Goal: Task Accomplishment & Management: Manage account settings

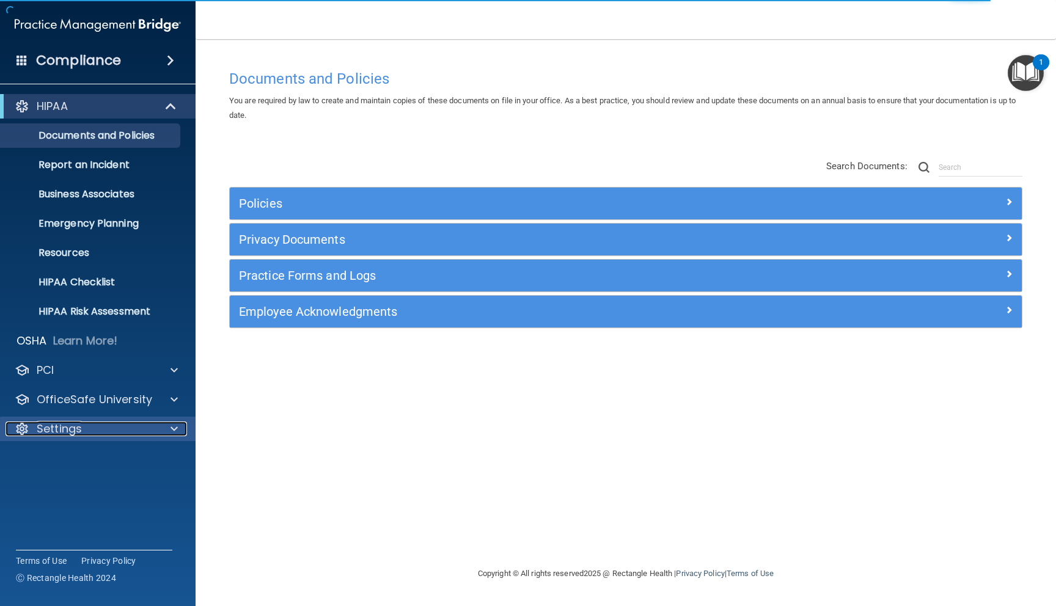
click at [70, 428] on p "Settings" at bounding box center [59, 429] width 45 height 15
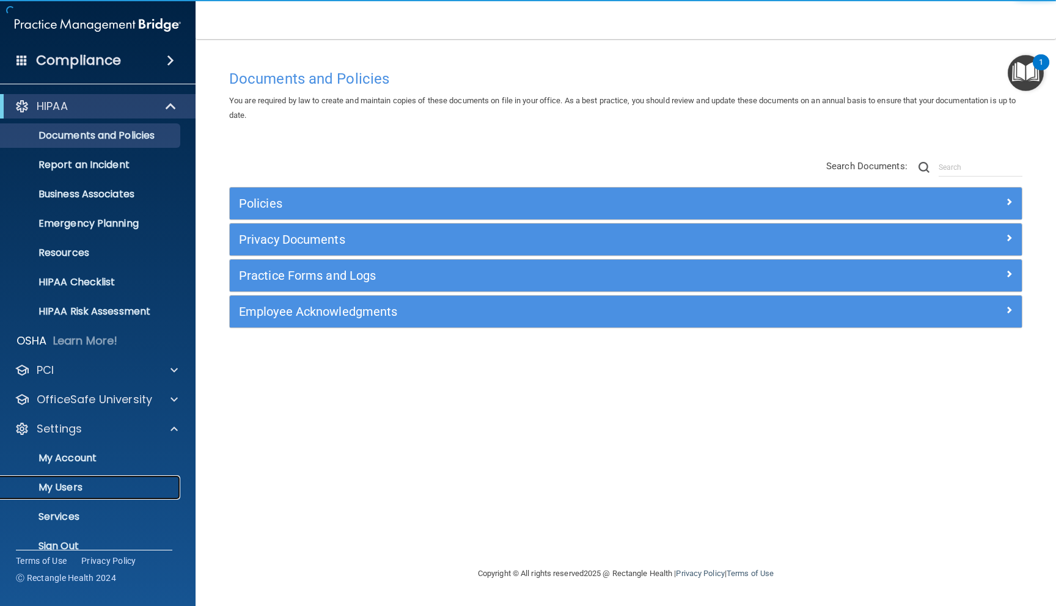
click at [57, 489] on p "My Users" at bounding box center [91, 488] width 167 height 12
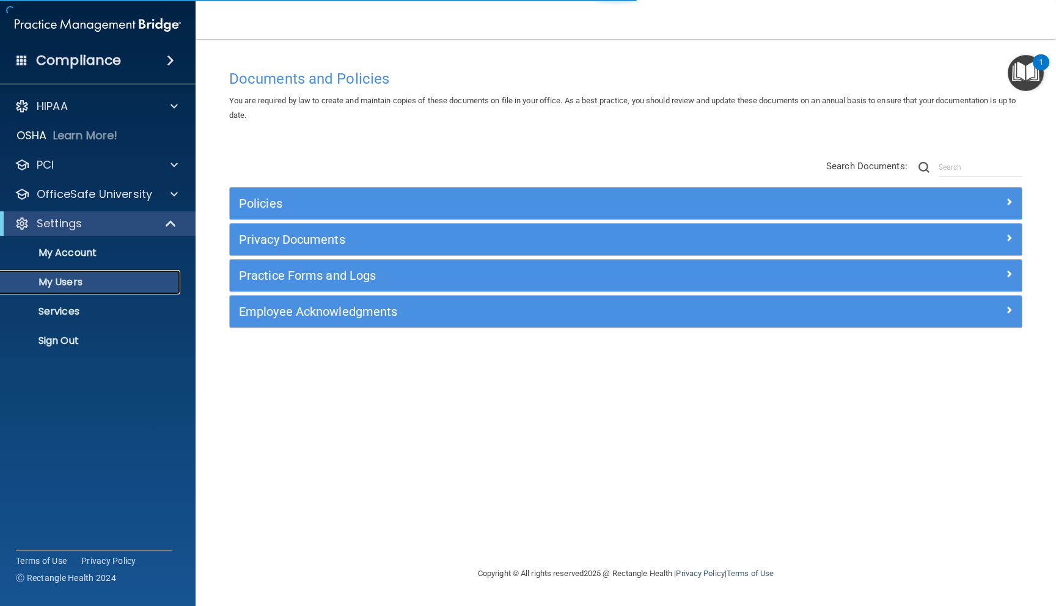
select select "20"
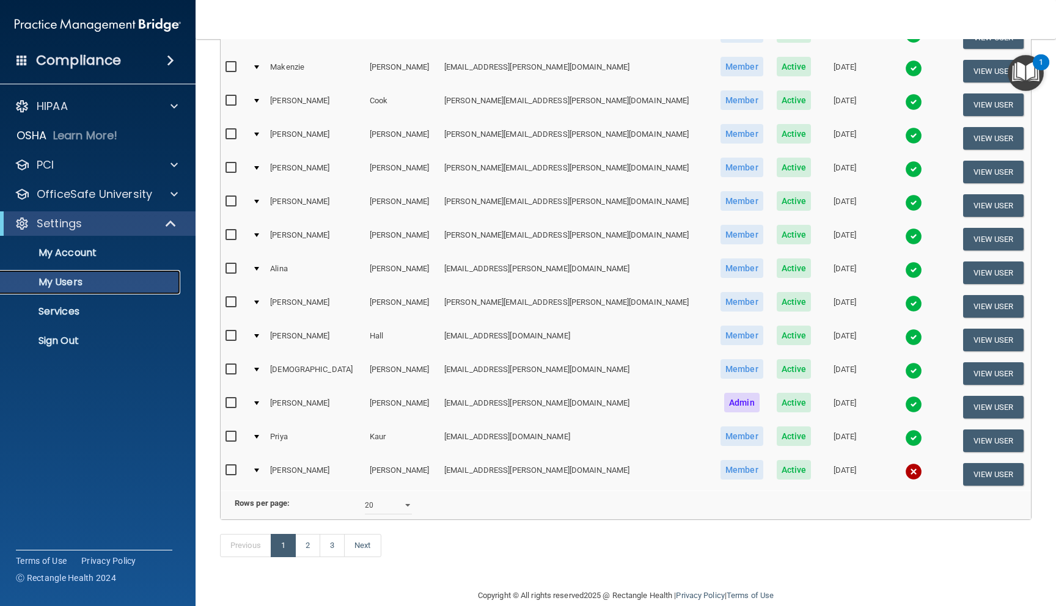
scroll to position [370, 0]
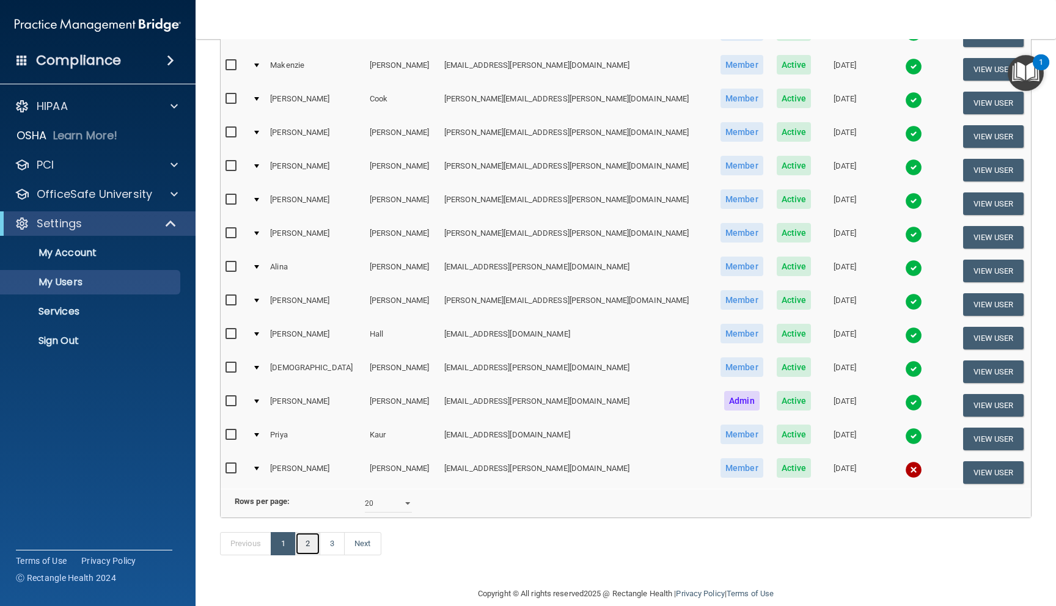
click at [309, 543] on link "2" at bounding box center [307, 543] width 25 height 23
select select "20"
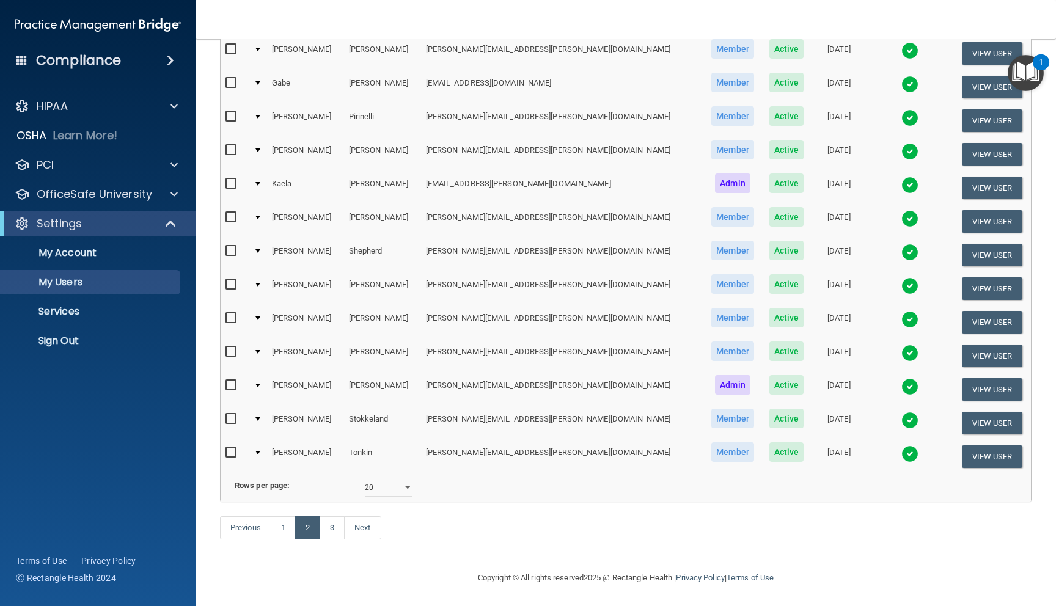
scroll to position [387, 0]
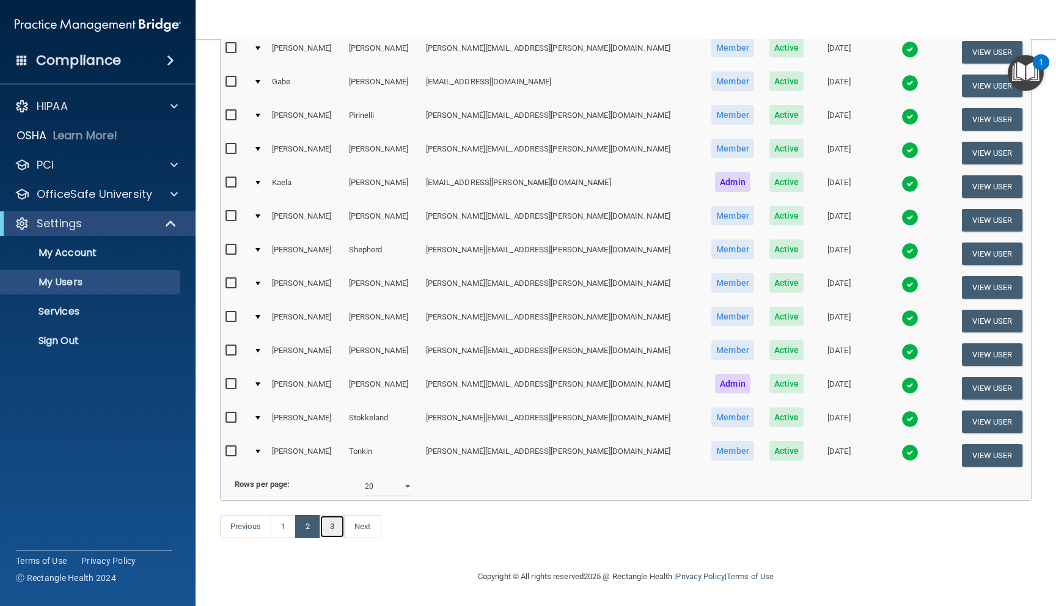
click at [337, 525] on link "3" at bounding box center [332, 526] width 25 height 23
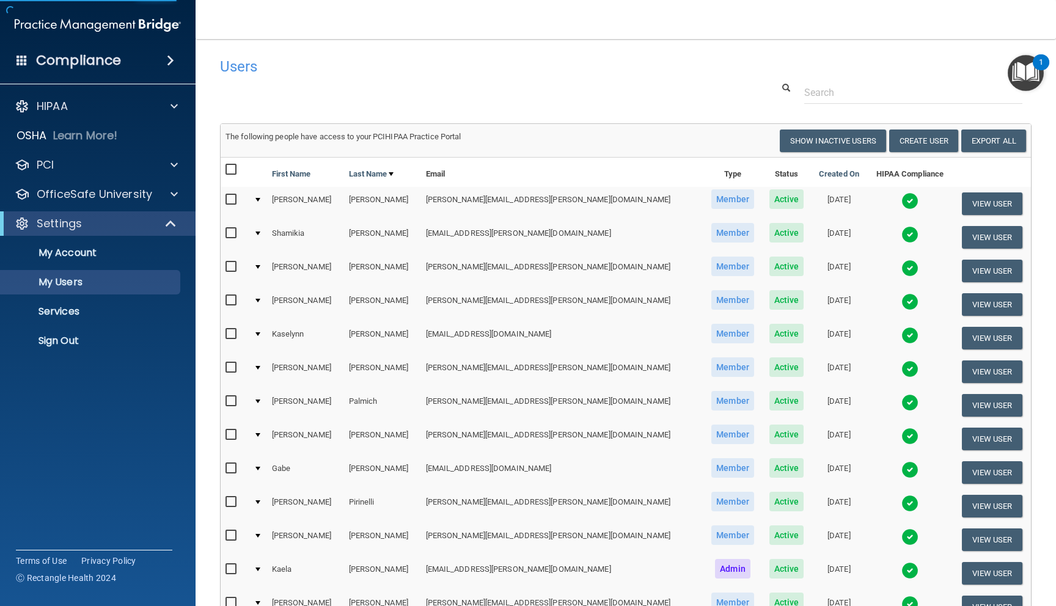
select select "20"
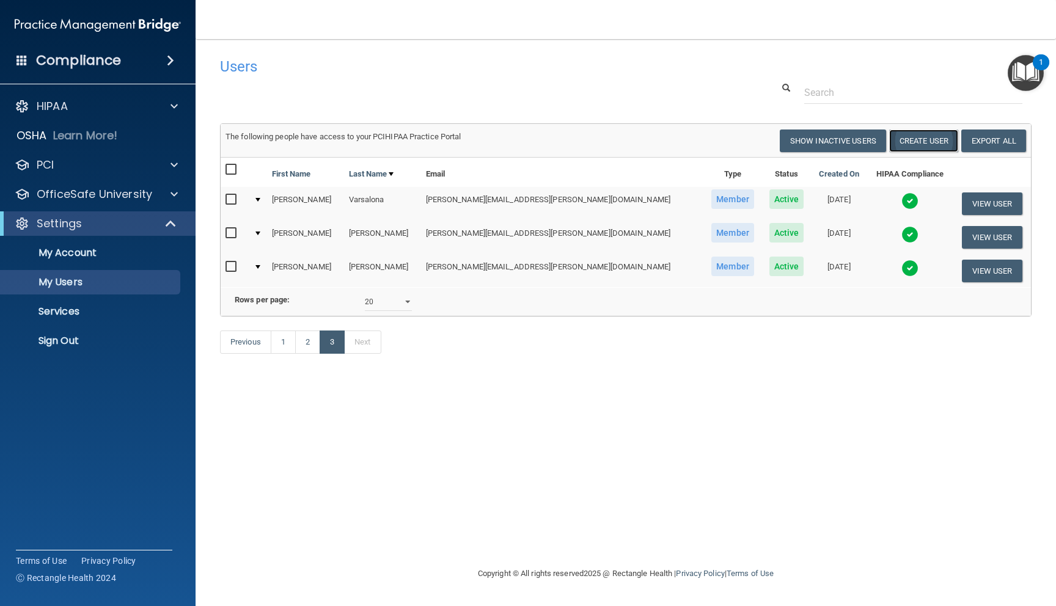
click at [928, 142] on button "Create User" at bounding box center [923, 141] width 69 height 23
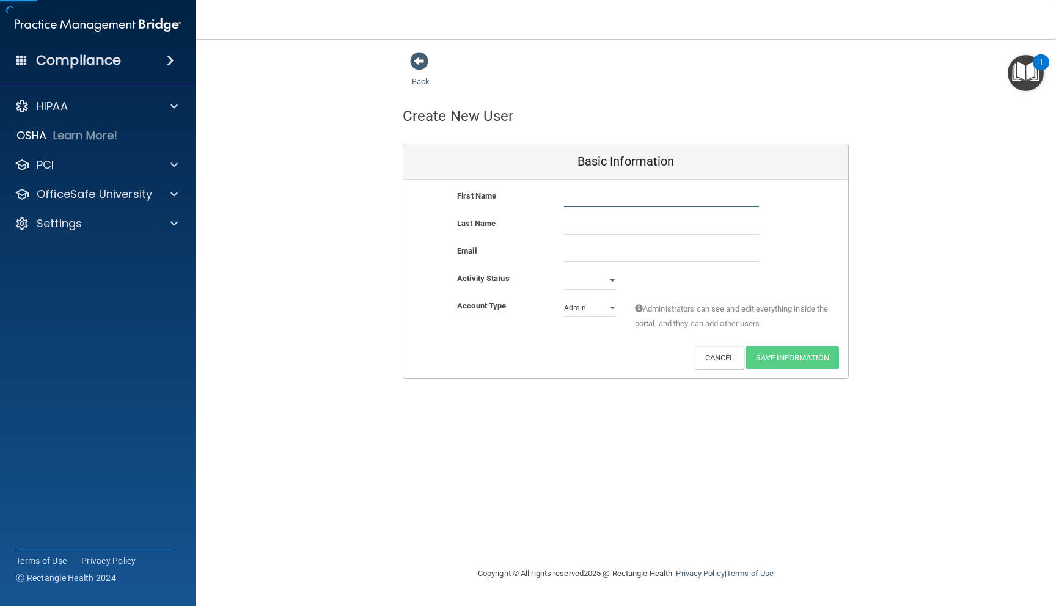
click at [619, 199] on input "text" at bounding box center [661, 198] width 195 height 18
type input "[EMAIL_ADDRESS][PERSON_NAME][DOMAIN_NAME]"
click at [599, 229] on input "text" at bounding box center [661, 225] width 195 height 18
drag, startPoint x: 664, startPoint y: 203, endPoint x: 556, endPoint y: 199, distance: 108.3
click at [556, 199] on div "[EMAIL_ADDRESS][PERSON_NAME][DOMAIN_NAME] [DOMAIN_NAME][EMAIL_ADDRESS][PERSON_N…" at bounding box center [661, 198] width 213 height 18
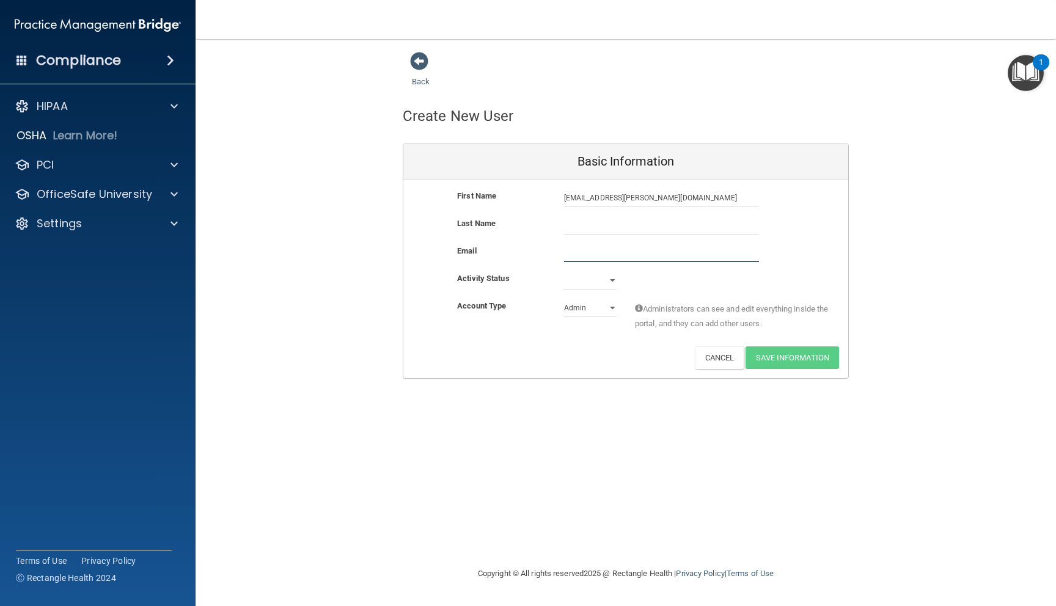
click at [572, 255] on input "email" at bounding box center [661, 253] width 195 height 18
paste input "[EMAIL_ADDRESS][PERSON_NAME][DOMAIN_NAME]"
type input "[EMAIL_ADDRESS][PERSON_NAME][DOMAIN_NAME]"
drag, startPoint x: 673, startPoint y: 200, endPoint x: 540, endPoint y: 200, distance: 132.6
click at [540, 200] on div "First Name [EMAIL_ADDRESS][PERSON_NAME][DOMAIN_NAME] [DOMAIN_NAME][EMAIL_ADDRES…" at bounding box center [625, 198] width 445 height 18
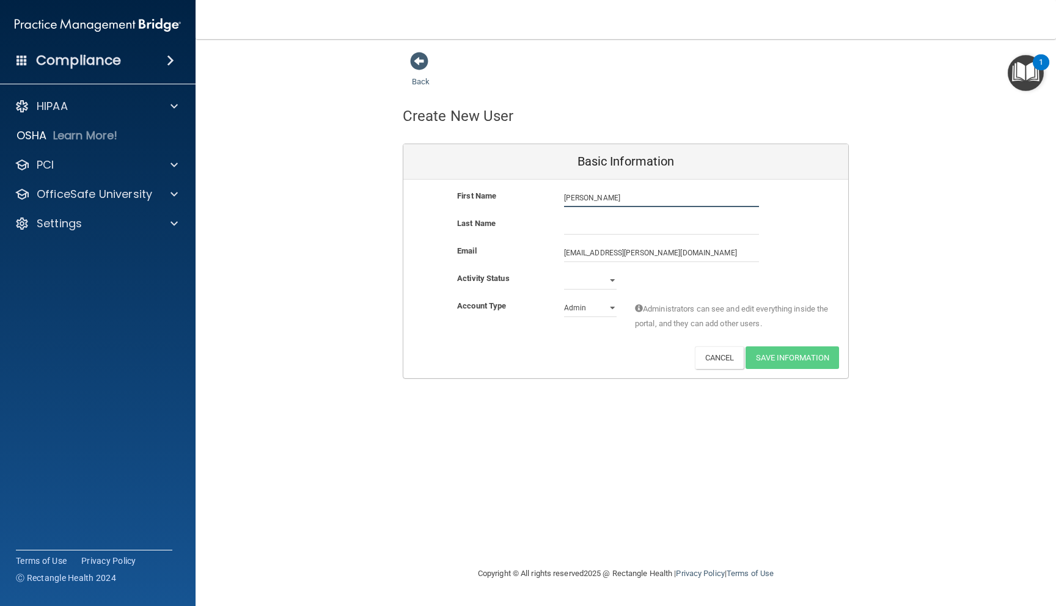
type input "[PERSON_NAME]"
click at [576, 224] on input "text" at bounding box center [661, 225] width 195 height 18
type input "[PERSON_NAME]"
click at [613, 284] on select "Active Inactive" at bounding box center [590, 280] width 53 height 18
select select "active"
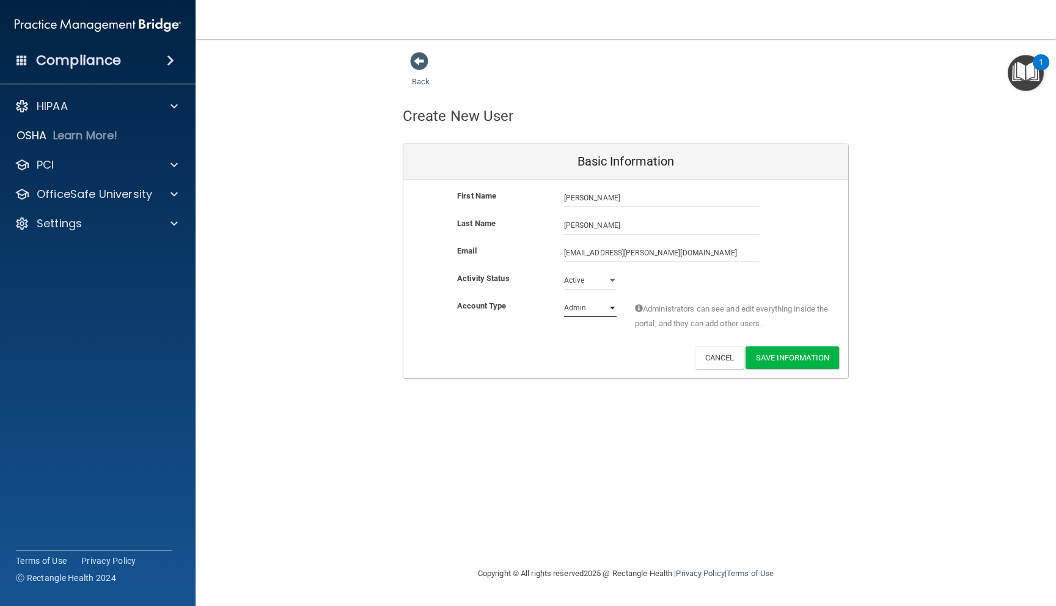
click at [606, 309] on select "Admin Member" at bounding box center [590, 308] width 53 height 18
select select "practice_member"
click at [773, 357] on button "Save Information" at bounding box center [793, 358] width 94 height 23
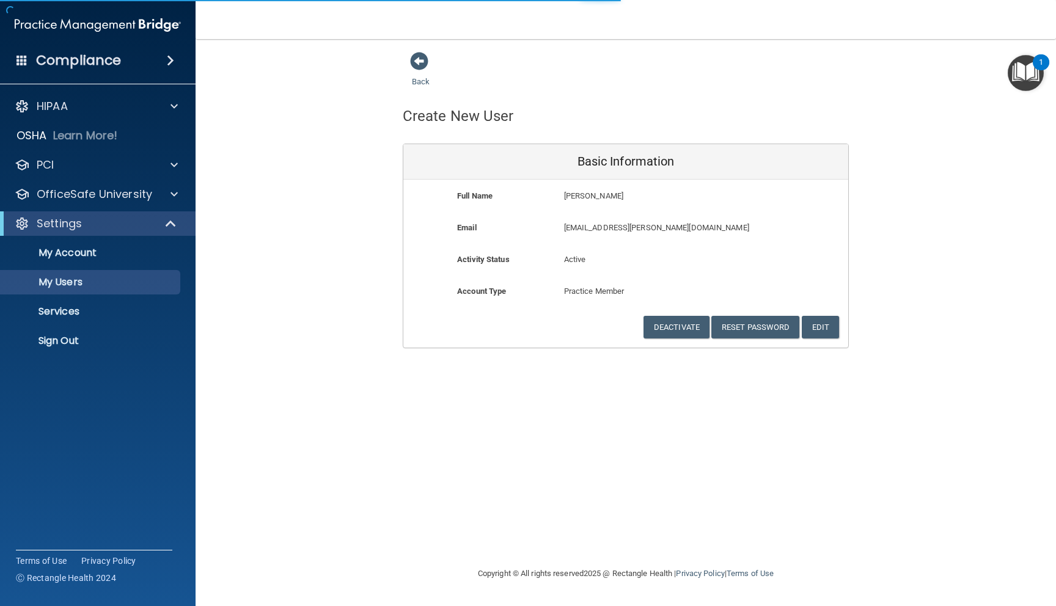
select select "20"
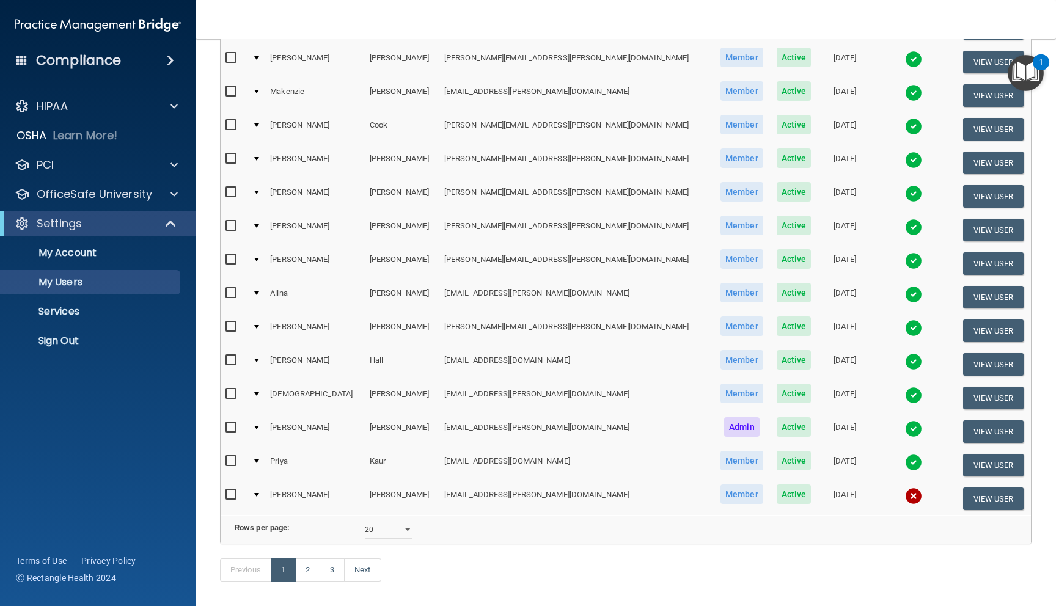
scroll to position [434, 0]
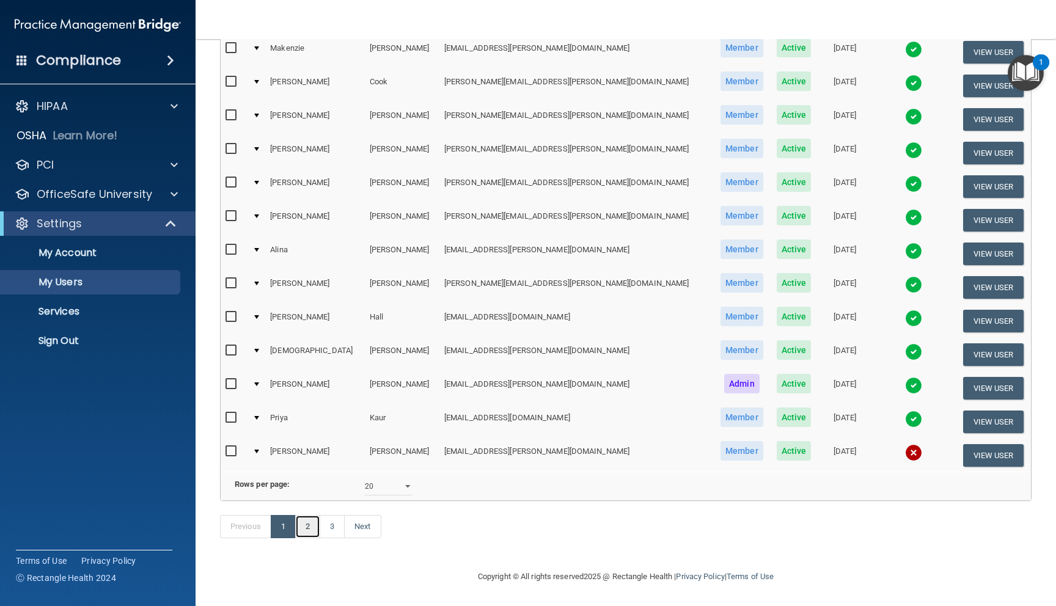
click at [305, 530] on link "2" at bounding box center [307, 526] width 25 height 23
select select "20"
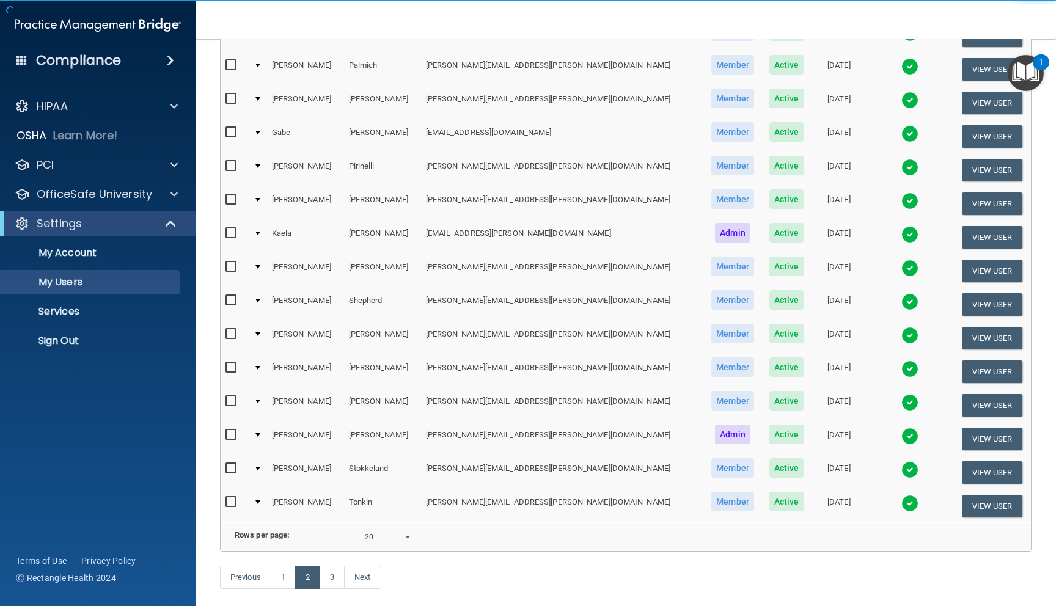
scroll to position [387, 0]
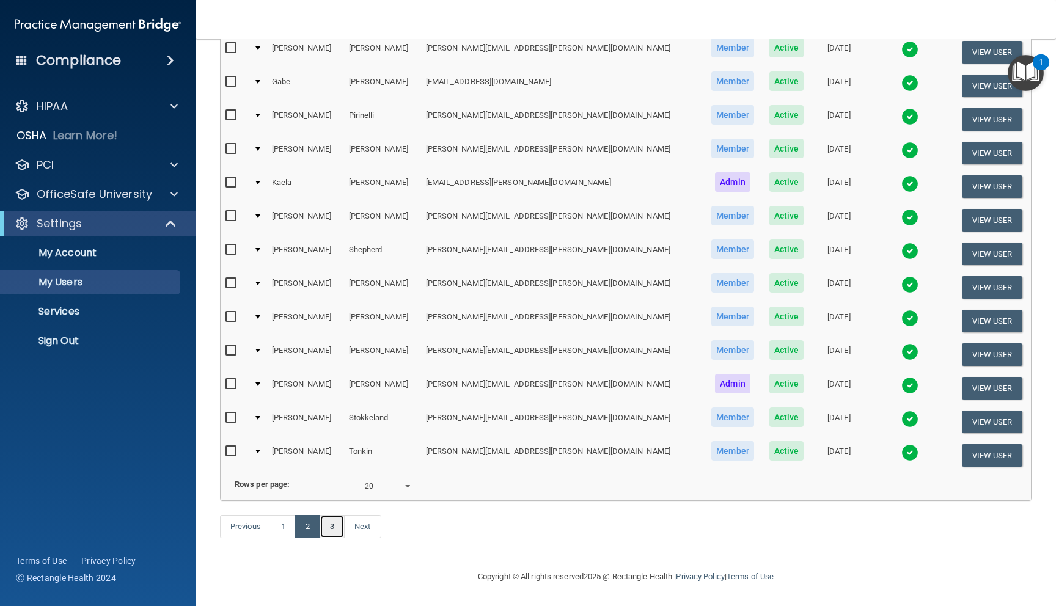
click at [331, 523] on link "3" at bounding box center [332, 526] width 25 height 23
select select "20"
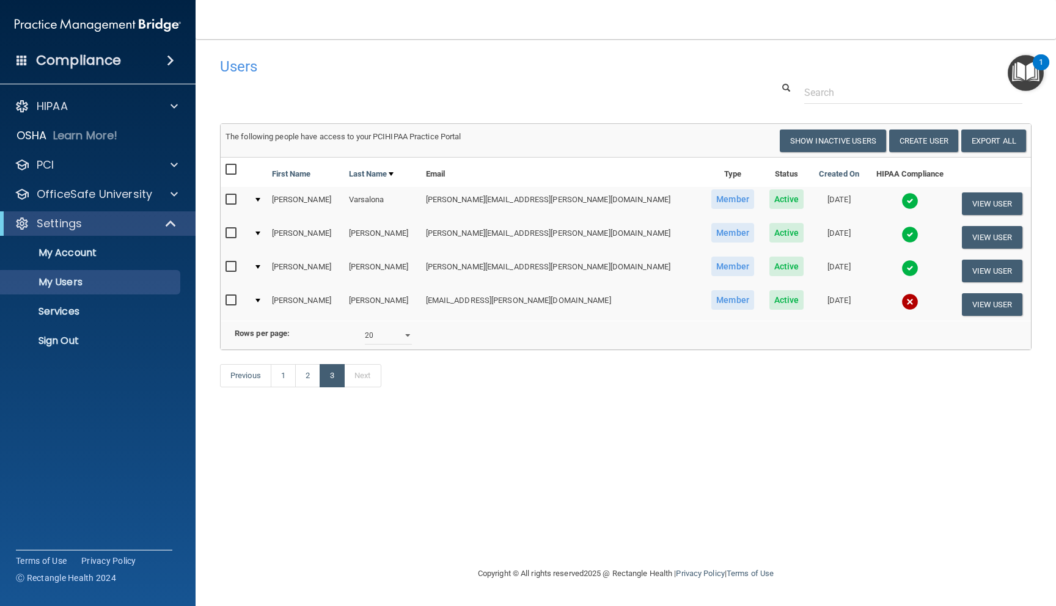
click at [902, 301] on img at bounding box center [910, 301] width 17 height 17
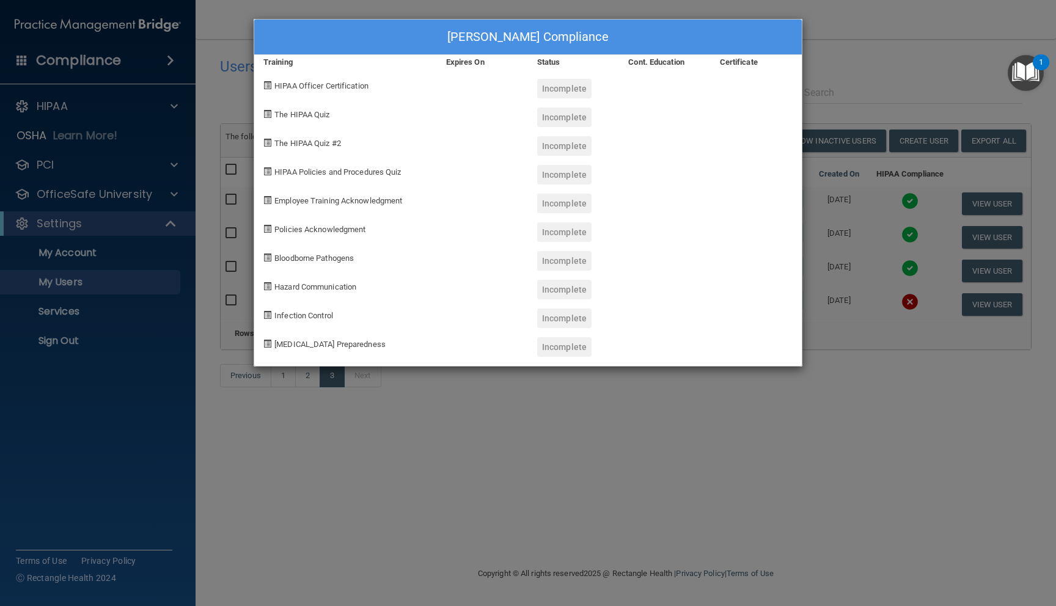
click at [776, 31] on div "[PERSON_NAME] Compliance" at bounding box center [528, 37] width 548 height 35
click at [454, 450] on div "[PERSON_NAME] Compliance Training Expires On Status Cont. Education Certificate…" at bounding box center [528, 303] width 1056 height 606
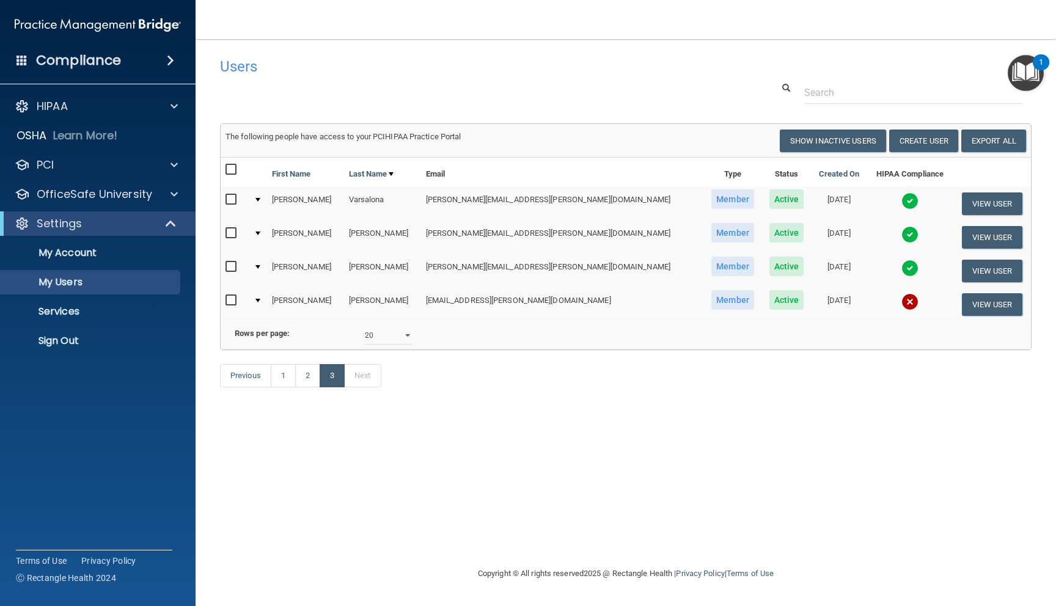
click at [902, 303] on img at bounding box center [910, 301] width 17 height 17
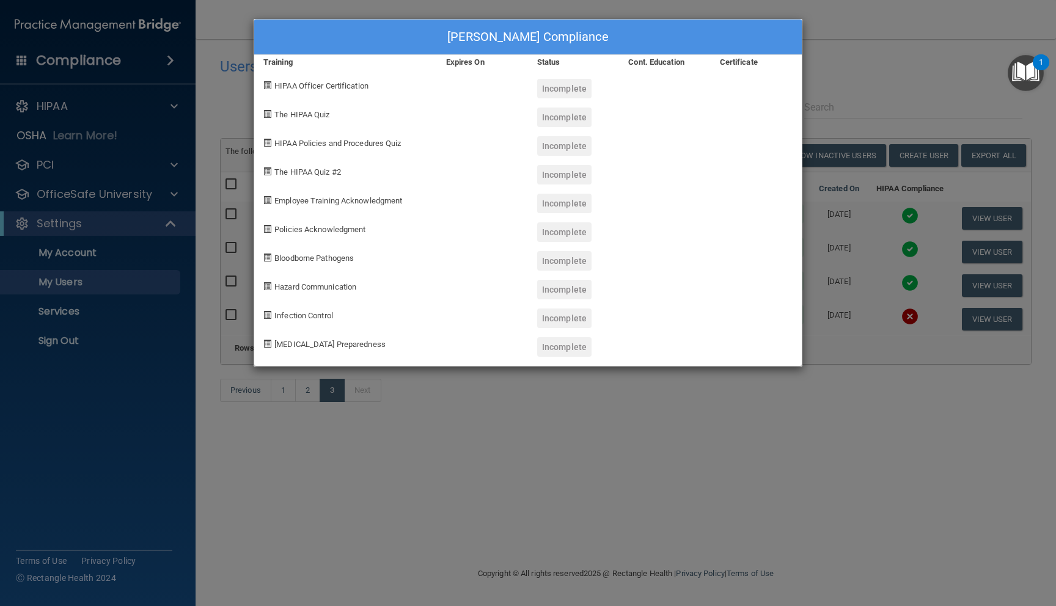
click at [840, 60] on div "[PERSON_NAME] Compliance Training Expires On Status Cont. Education Certificate…" at bounding box center [528, 303] width 1056 height 606
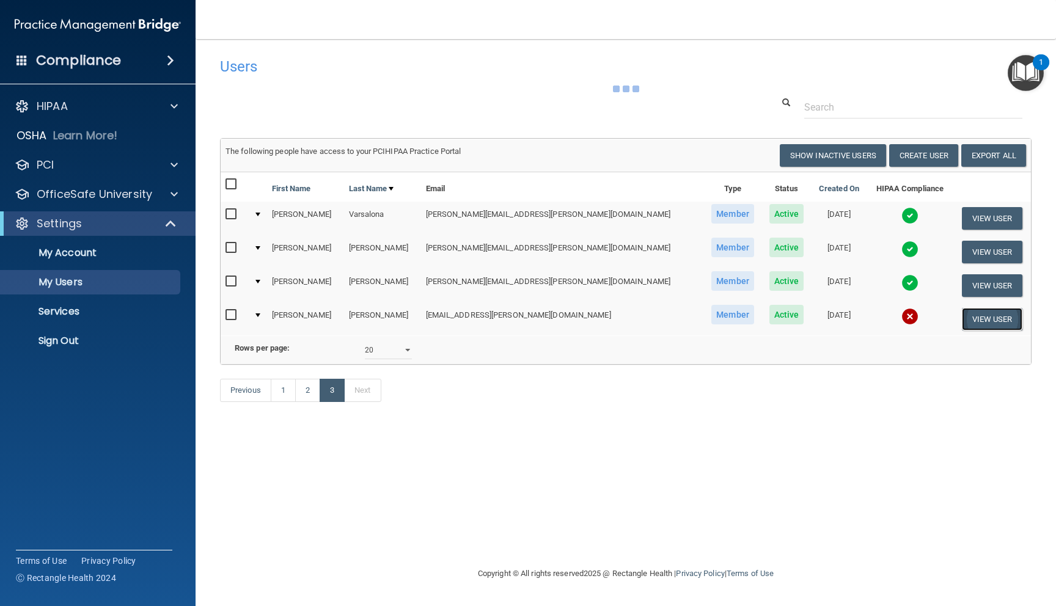
click at [974, 318] on button "View User" at bounding box center [992, 319] width 61 height 23
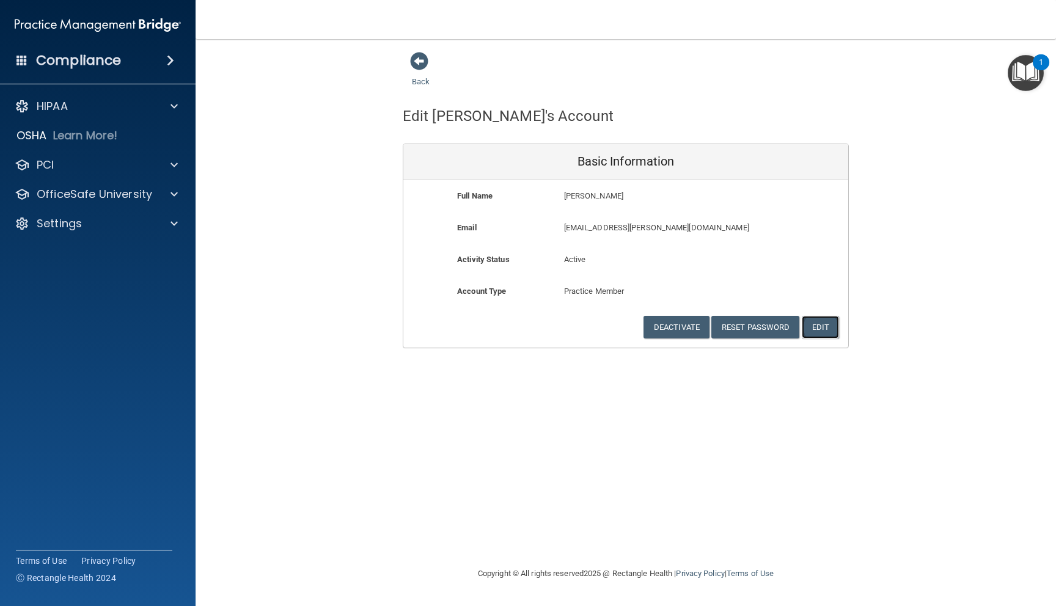
click at [815, 331] on button "Edit" at bounding box center [820, 327] width 37 height 23
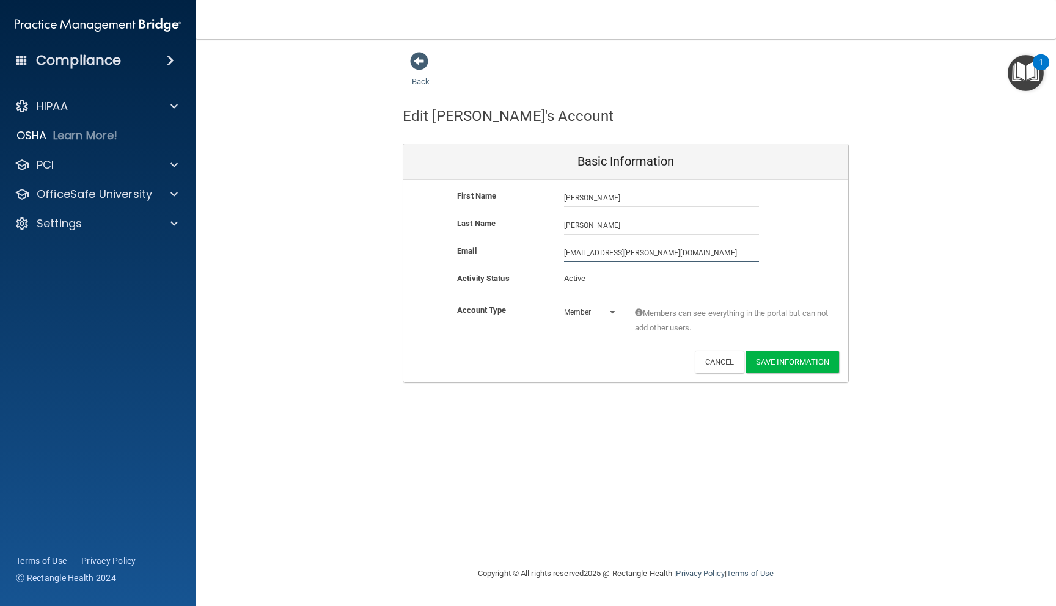
click at [600, 252] on input "[EMAIL_ADDRESS][PERSON_NAME][DOMAIN_NAME]" at bounding box center [661, 253] width 195 height 18
type input "[EMAIL_ADDRESS][PERSON_NAME][DOMAIN_NAME]"
click at [787, 363] on button "Save Information" at bounding box center [793, 362] width 94 height 23
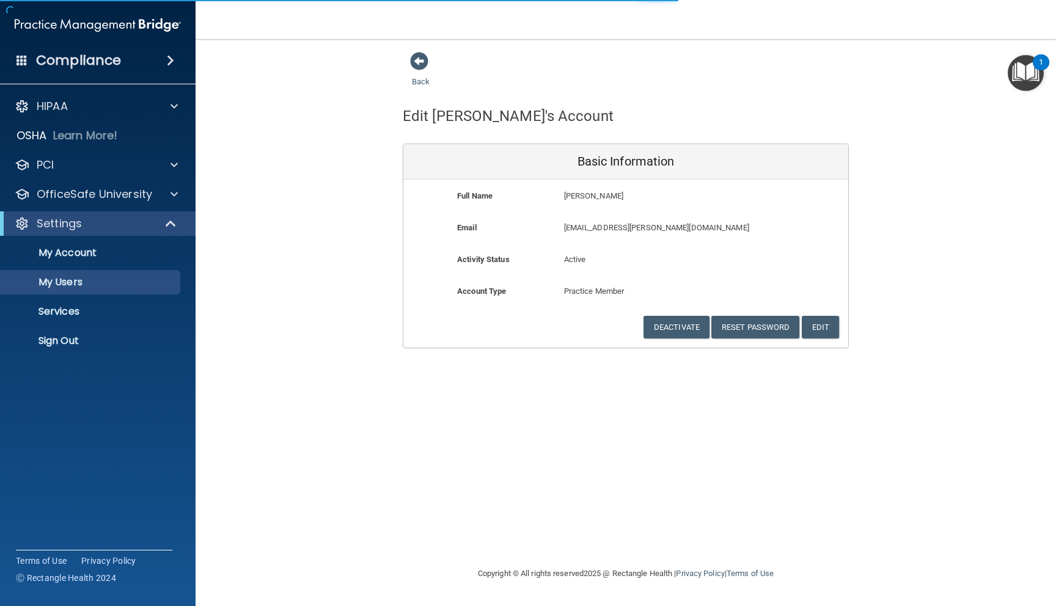
select select "20"
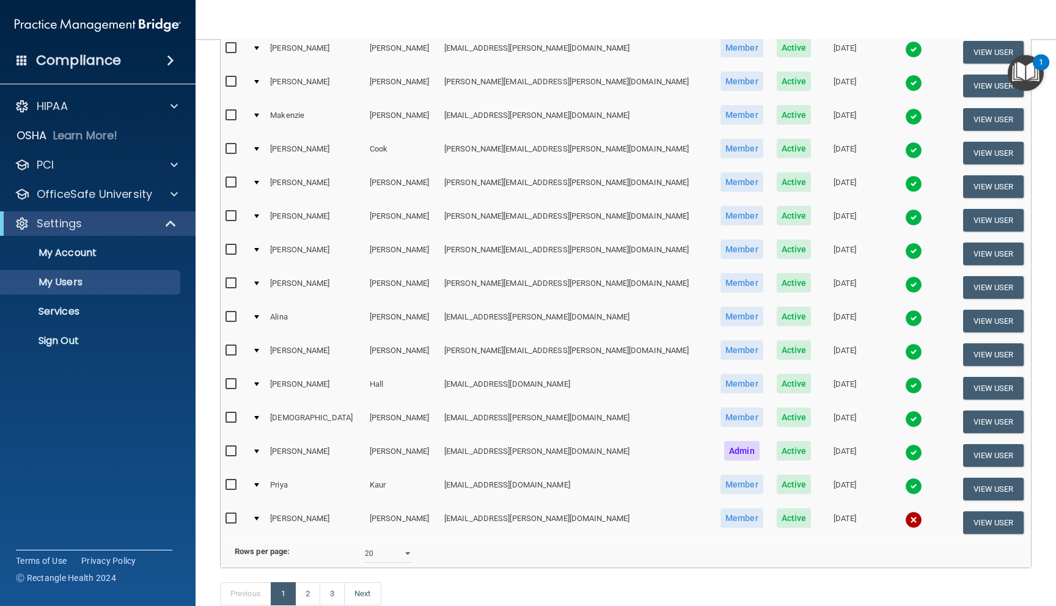
scroll to position [434, 0]
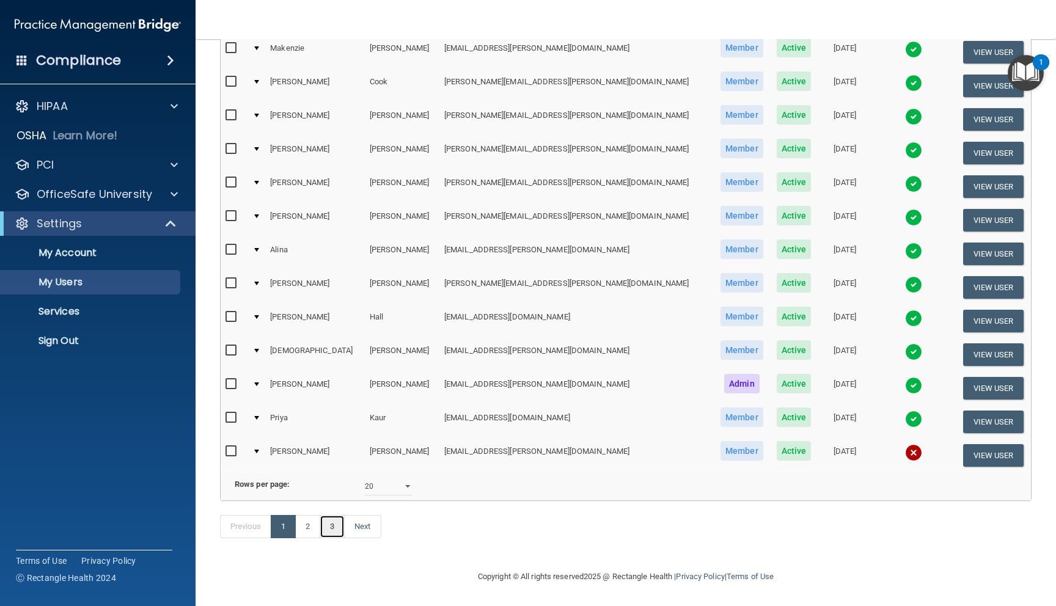
click at [334, 531] on link "3" at bounding box center [332, 526] width 25 height 23
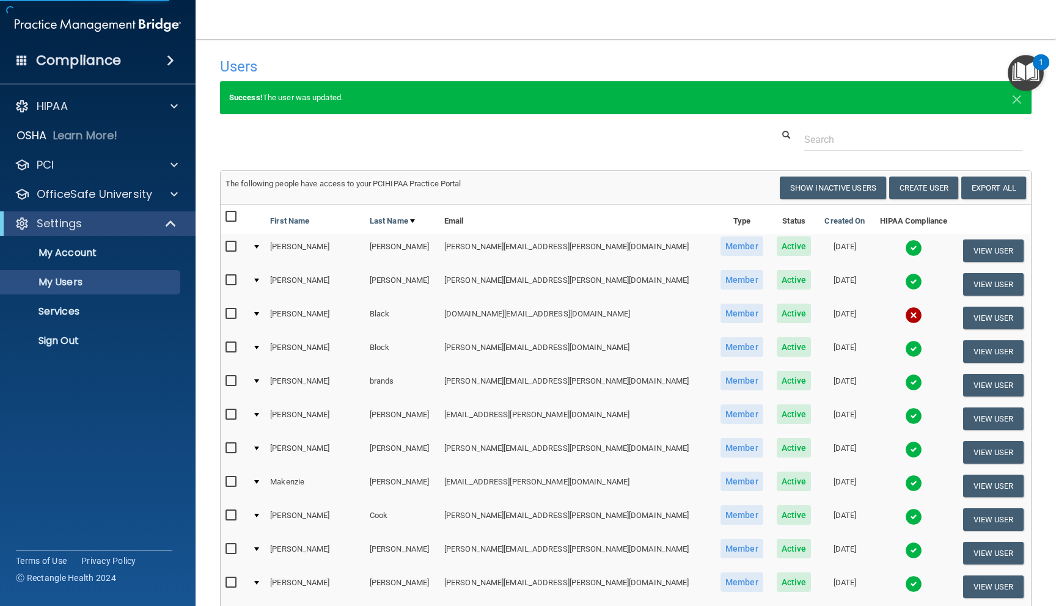
select select "20"
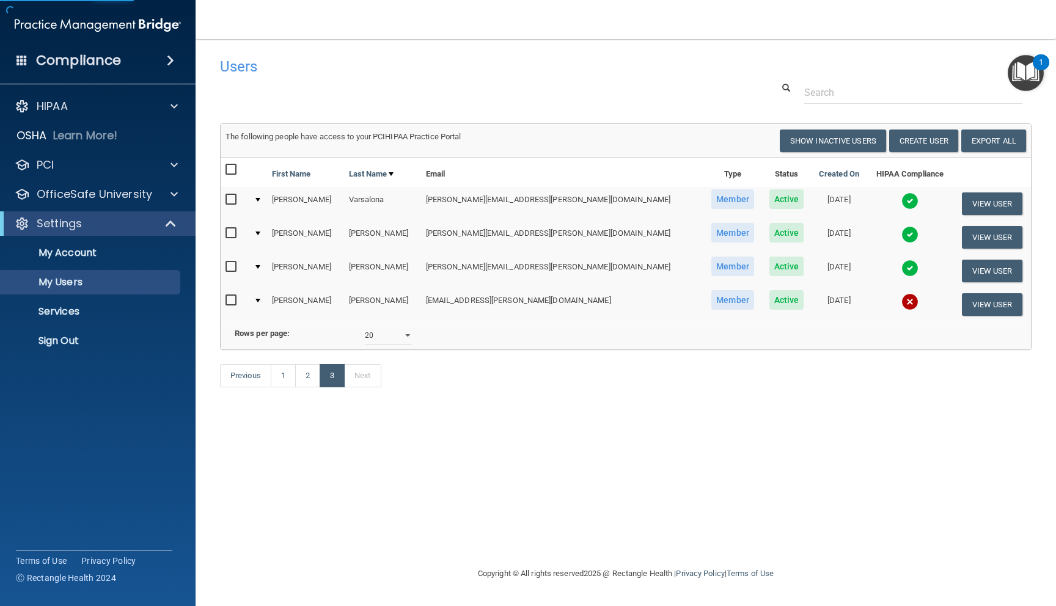
click at [233, 300] on input "checkbox" at bounding box center [233, 301] width 14 height 10
checkbox input "true"
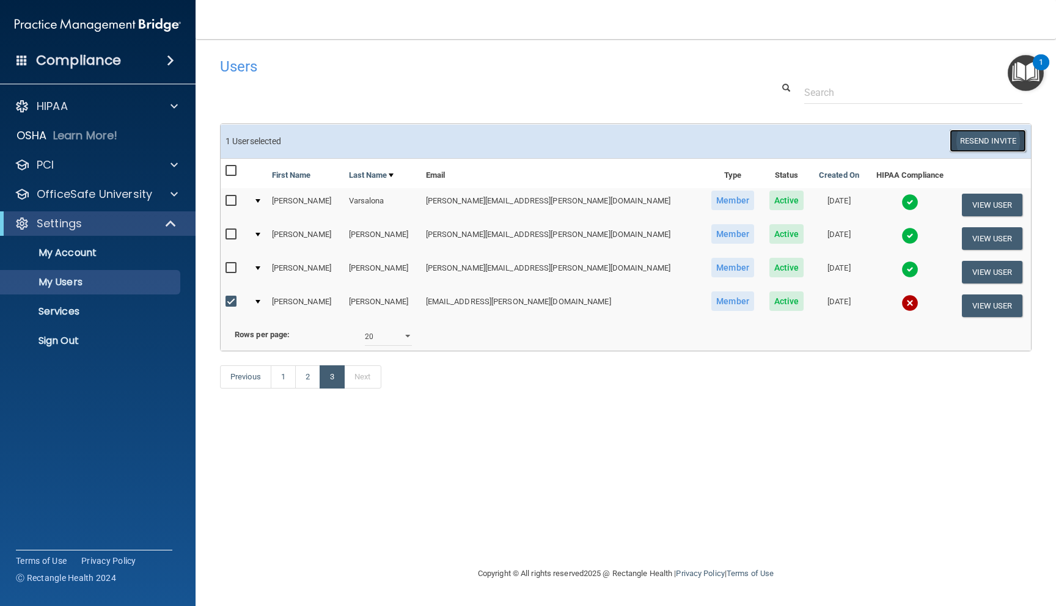
click at [980, 137] on button "Resend Invite" at bounding box center [988, 141] width 76 height 23
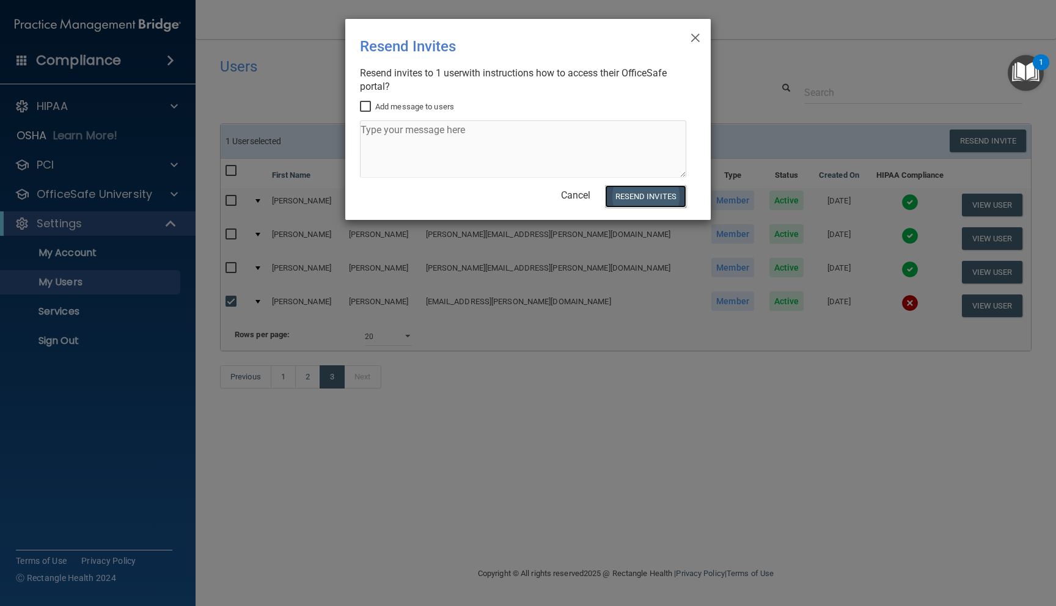
click at [666, 200] on button "Resend Invites" at bounding box center [645, 196] width 81 height 23
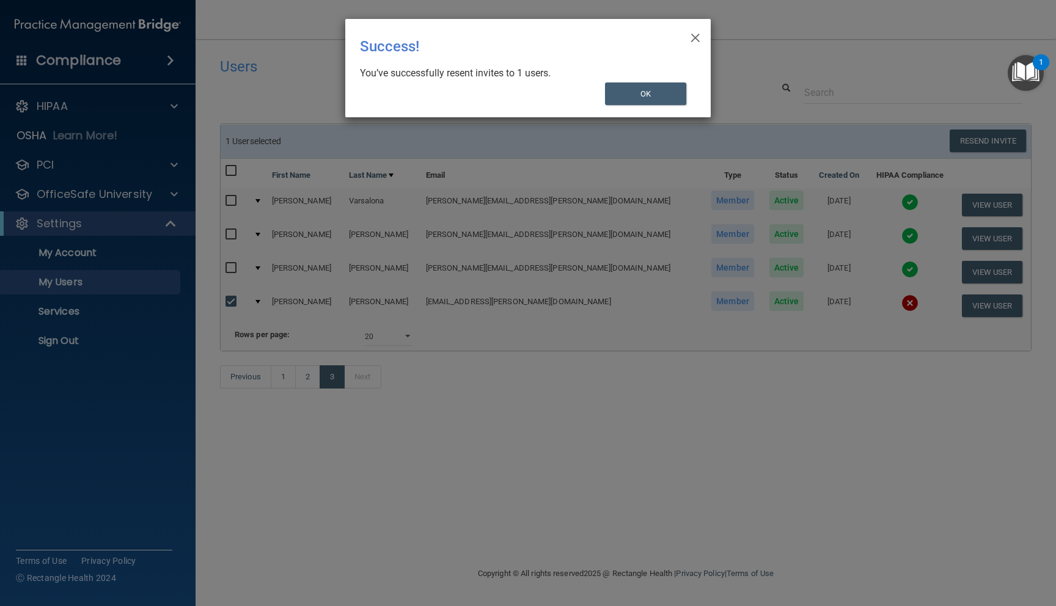
click at [631, 116] on div "× Close Success! You’ve successfully resent invites to 1 users. OK" at bounding box center [528, 68] width 366 height 98
click at [645, 97] on button "OK" at bounding box center [646, 94] width 82 height 23
